Goal: Transaction & Acquisition: Book appointment/travel/reservation

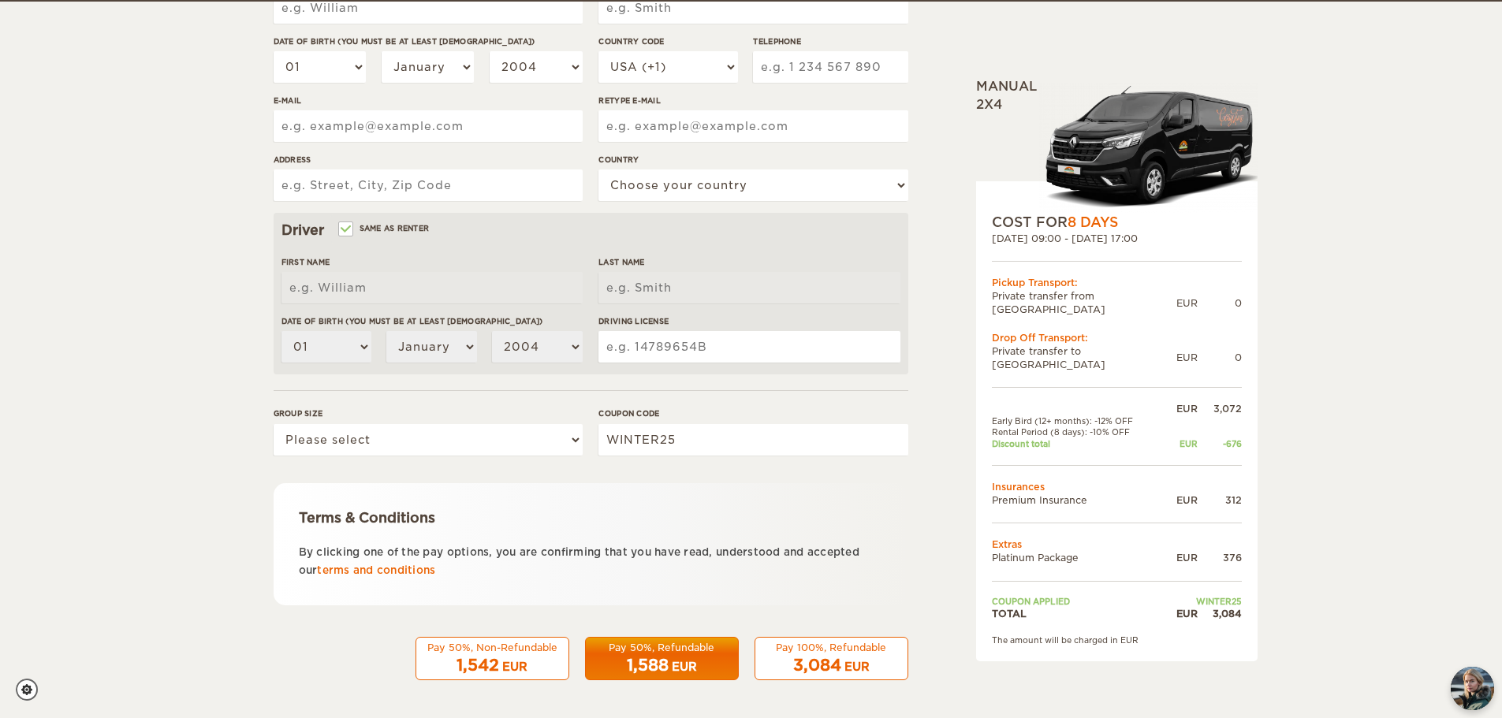
scroll to position [307, 0]
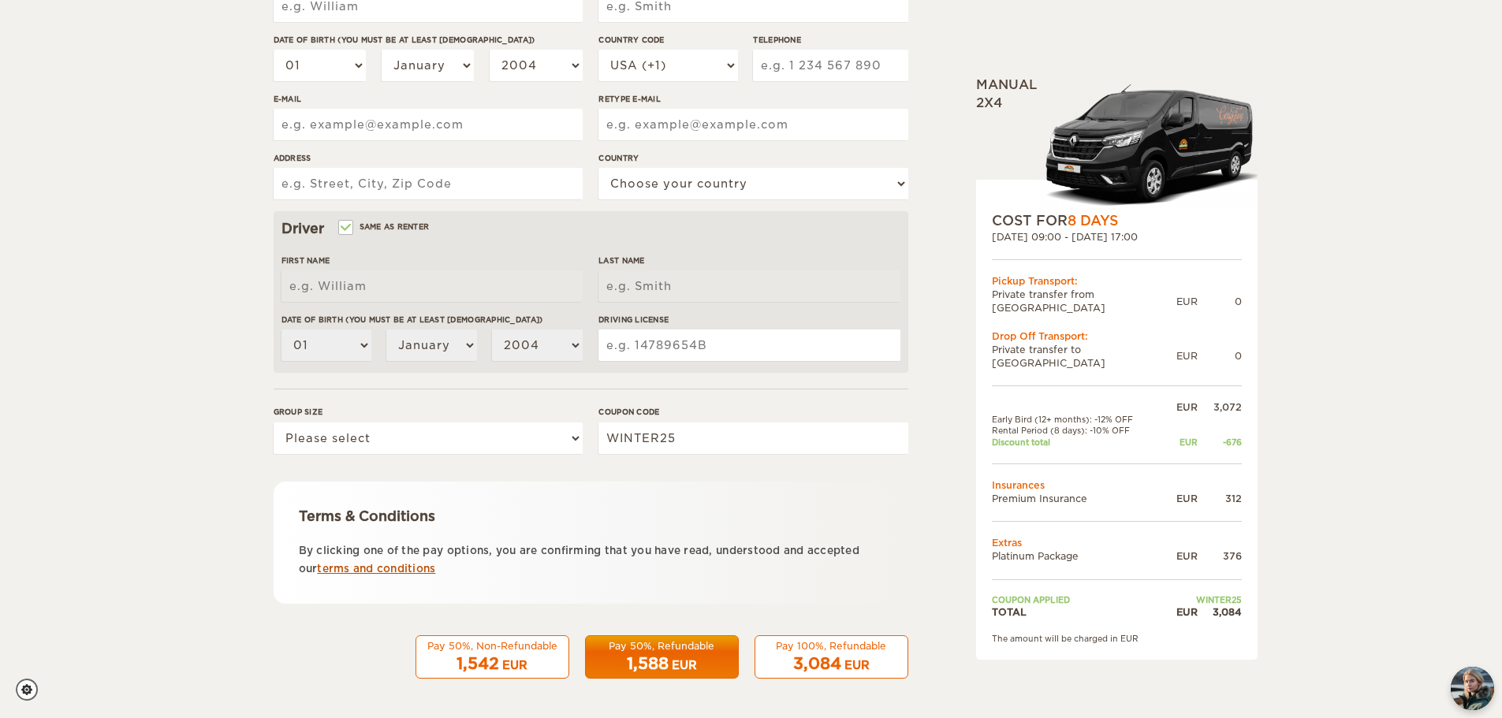
click at [426, 573] on link "terms and conditions" at bounding box center [376, 569] width 118 height 12
click at [544, 657] on div "1,542 EUR" at bounding box center [492, 664] width 133 height 23
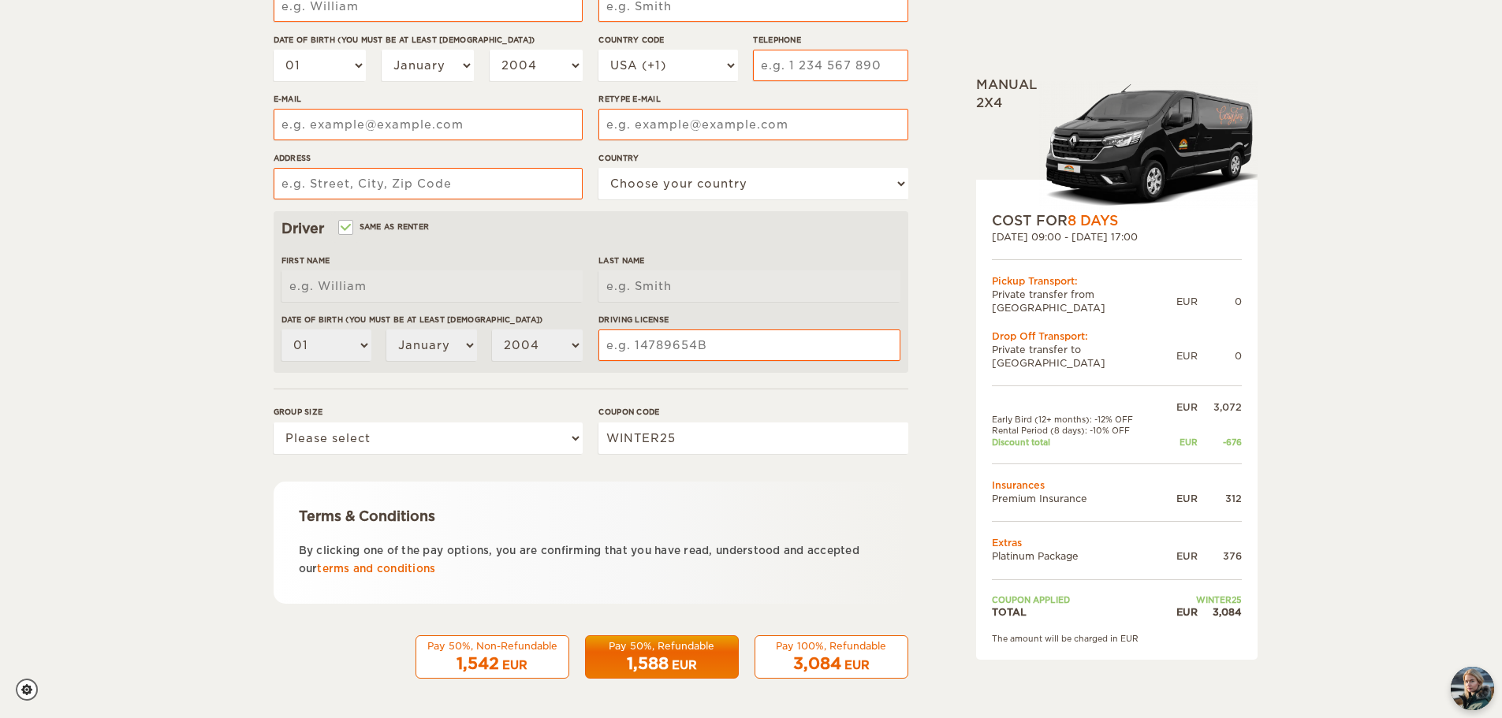
click at [523, 663] on div "EUR" at bounding box center [514, 666] width 25 height 16
click at [827, 645] on div "Pay 100%, Refundable" at bounding box center [831, 646] width 133 height 13
click at [571, 440] on select "Please select 1 2 3" at bounding box center [428, 439] width 309 height 32
click at [576, 435] on select "Please select 1 2 3" at bounding box center [428, 439] width 309 height 32
click at [577, 441] on select "Please select 1 2 3" at bounding box center [428, 439] width 309 height 32
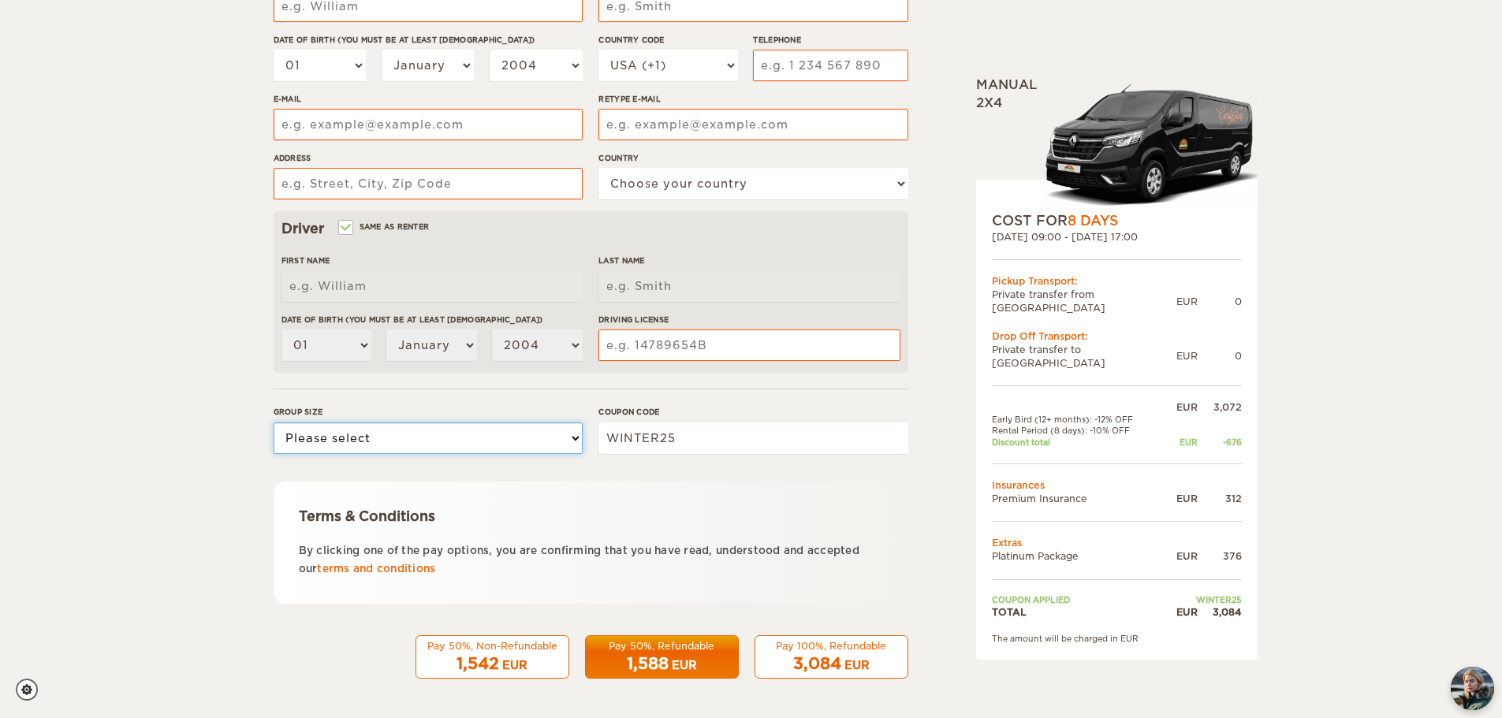
select select "2"
click at [274, 423] on select "Please select 1 2 3" at bounding box center [428, 439] width 309 height 32
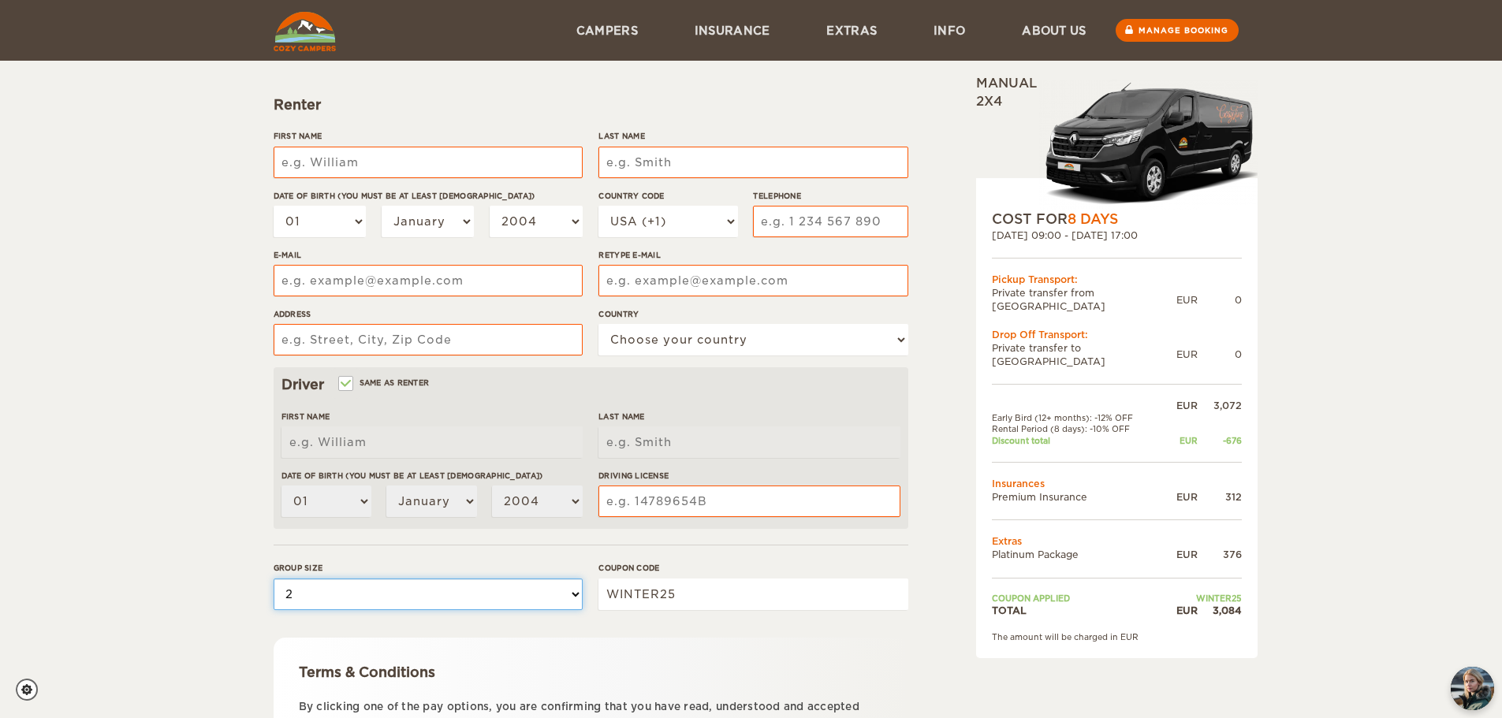
scroll to position [149, 0]
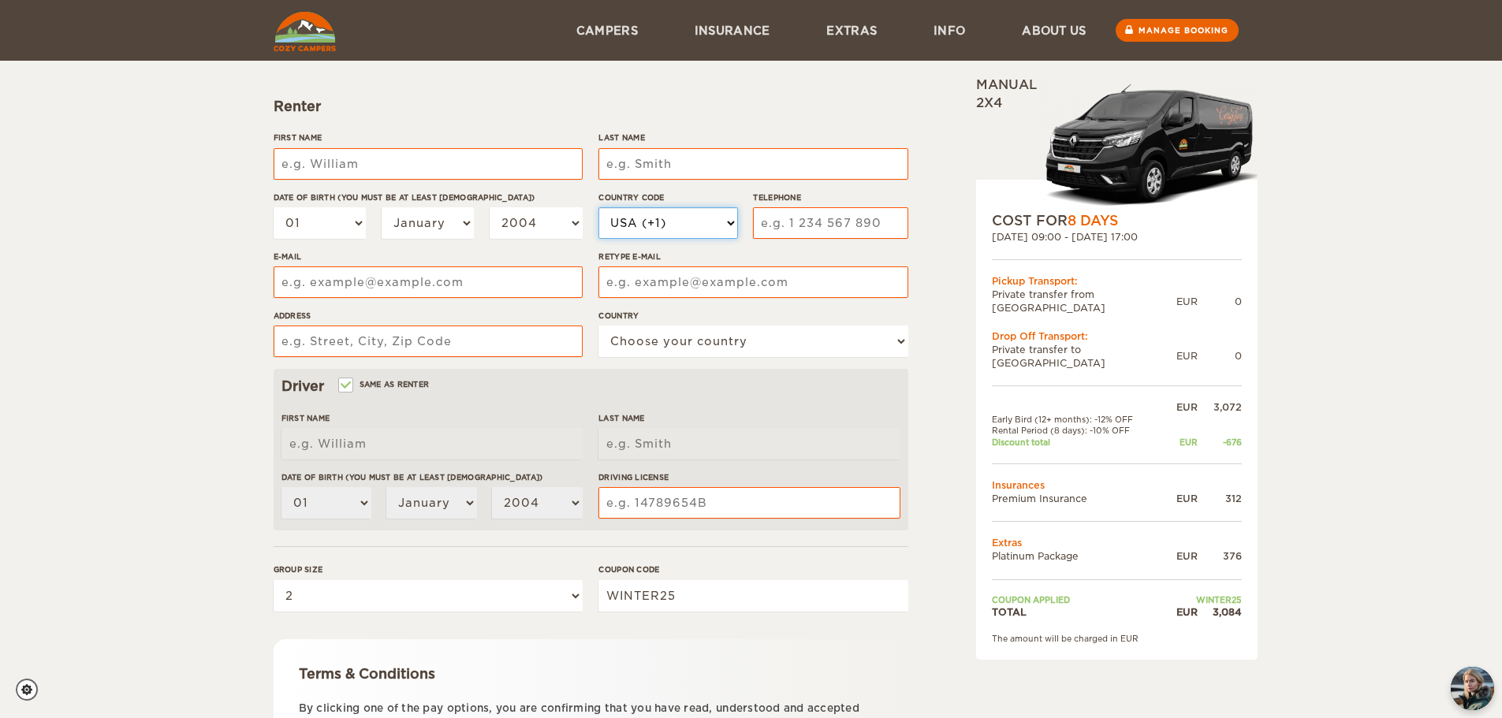
click at [730, 225] on select "USA (+1) [GEOGRAPHIC_DATA] (+44) [GEOGRAPHIC_DATA] (+49) [GEOGRAPHIC_DATA] (+21…" at bounding box center [668, 223] width 139 height 32
select select "61"
click at [599, 207] on select "USA (+1) [GEOGRAPHIC_DATA] (+44) [GEOGRAPHIC_DATA] (+49) [GEOGRAPHIC_DATA] (+21…" at bounding box center [668, 223] width 139 height 32
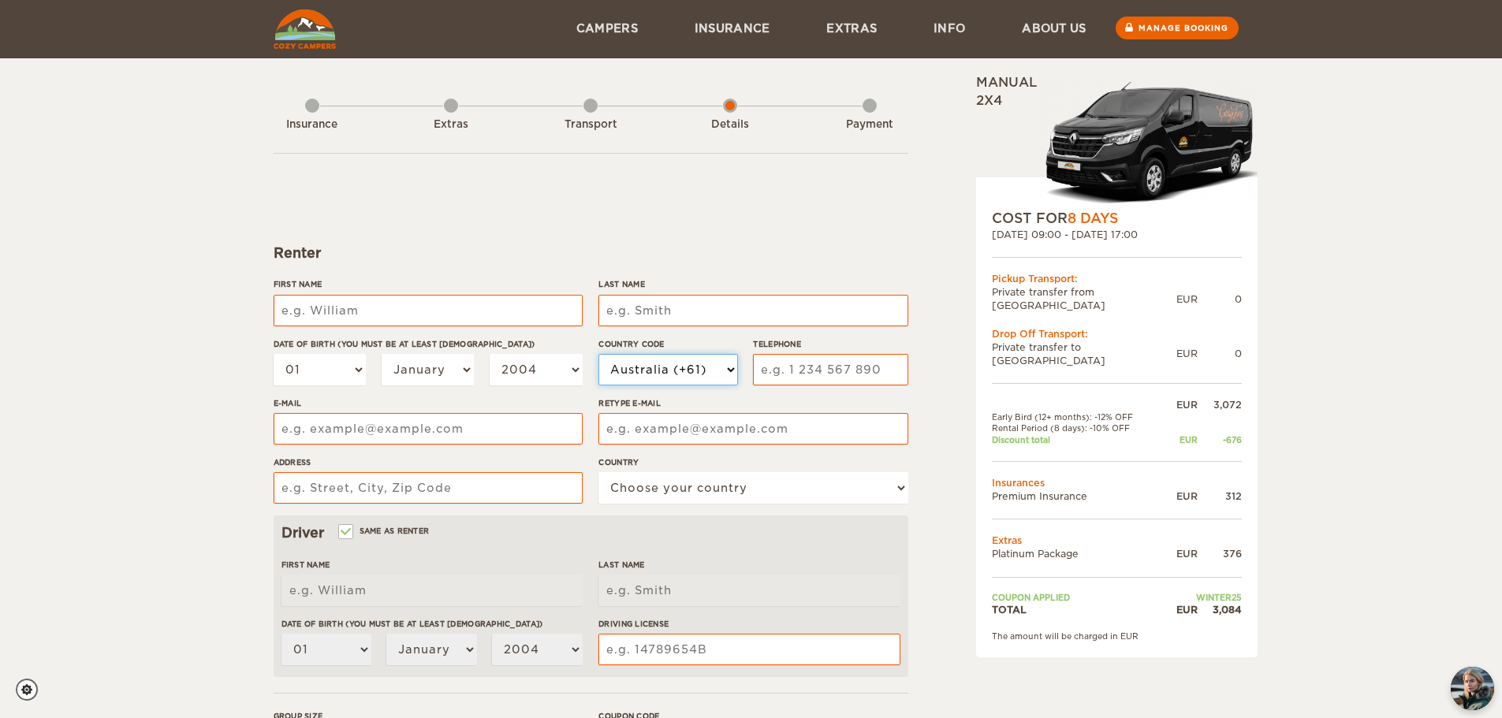
scroll to position [0, 0]
